Goal: Find specific page/section: Find specific page/section

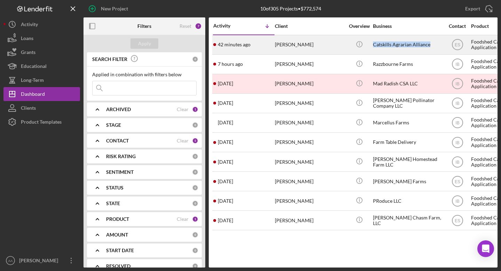
drag, startPoint x: 431, startPoint y: 46, endPoint x: 372, endPoint y: 46, distance: 58.4
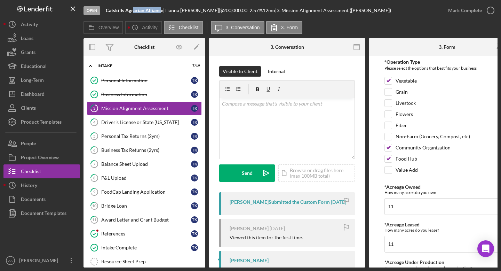
drag, startPoint x: 161, startPoint y: 11, endPoint x: 133, endPoint y: 11, distance: 28.2
click at [133, 11] on b "Catskills Agrarian Alliance" at bounding box center [134, 10] width 57 height 6
drag, startPoint x: 164, startPoint y: 11, endPoint x: 105, endPoint y: 9, distance: 58.8
click at [105, 9] on div "Open Catskills Agrarian Alliance | [PERSON_NAME] | $200,000.00 2.57 % 12 mo | 3…" at bounding box center [262, 10] width 358 height 21
copy div "Catskills Agrarian Alliance"
